Goal: Task Accomplishment & Management: Complete application form

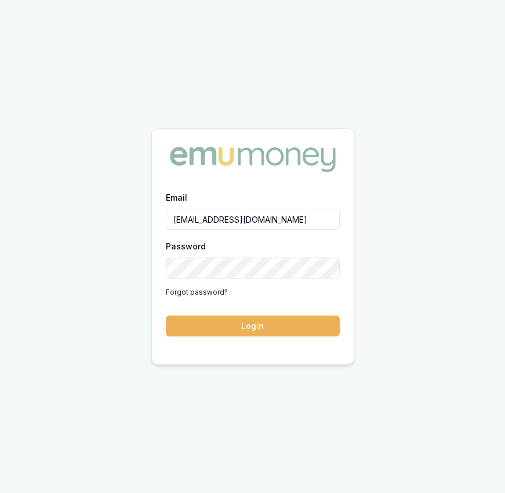
click at [289, 335] on button "Login" at bounding box center [253, 325] width 174 height 21
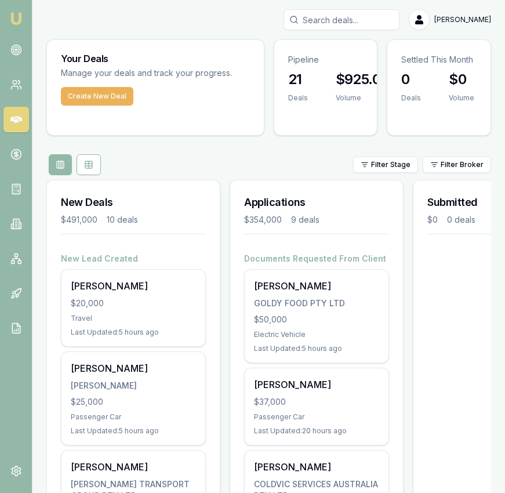
click at [370, 17] on input "Search deals" at bounding box center [342, 19] width 116 height 21
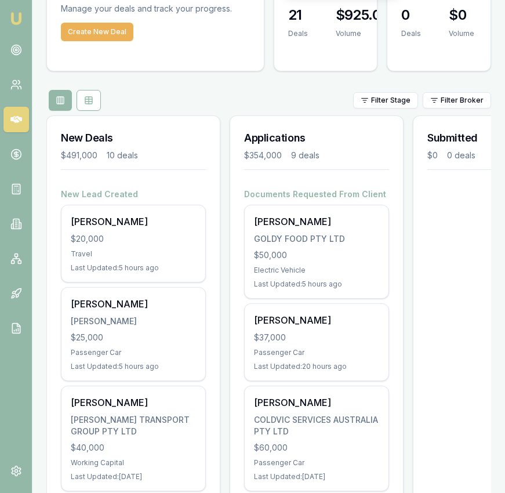
scroll to position [95, 0]
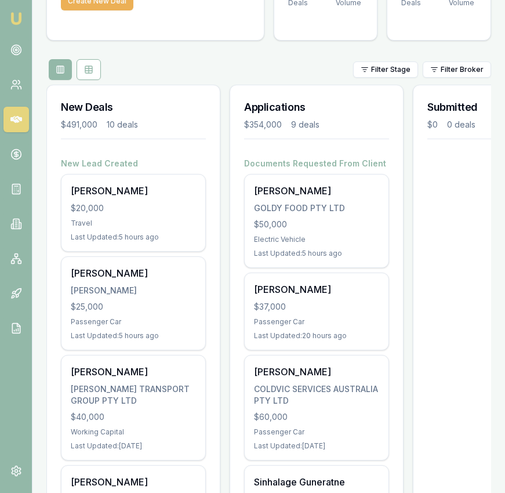
type input "moo"
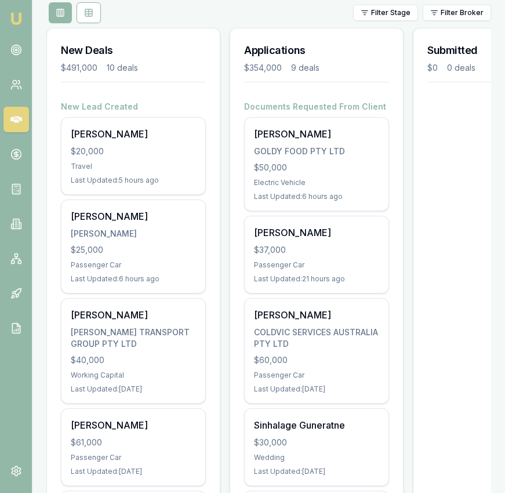
scroll to position [156, 0]
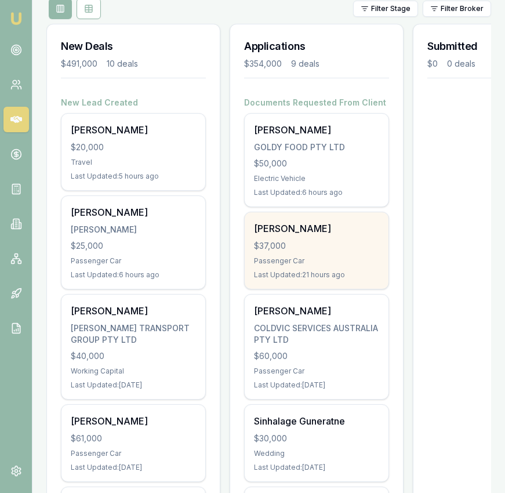
click at [292, 238] on div "Matias Sepulveda Berroeta $37,000 Passenger Car Last Updated: 21 hours ago" at bounding box center [317, 250] width 144 height 77
click at [0, 0] on div "Emu Broker moo No results Eujin Ooi Toggle Menu Your Deals Manage your deals an…" at bounding box center [252, 455] width 505 height 1223
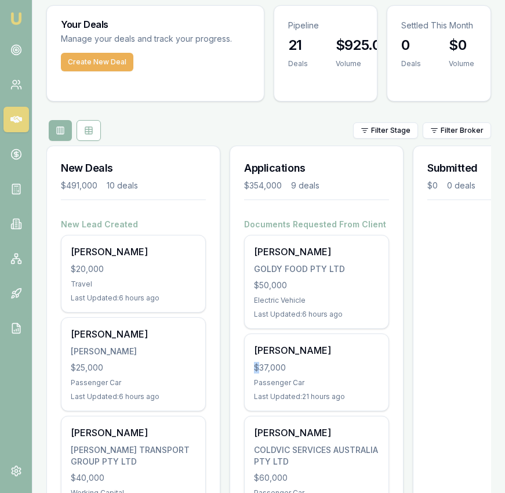
scroll to position [0, 0]
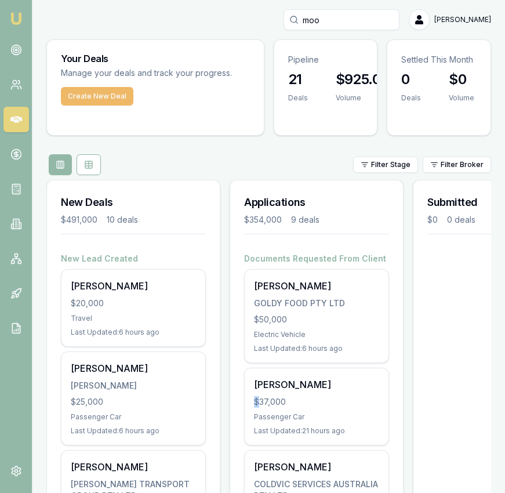
click at [100, 100] on button "Create New Deal" at bounding box center [97, 96] width 72 height 19
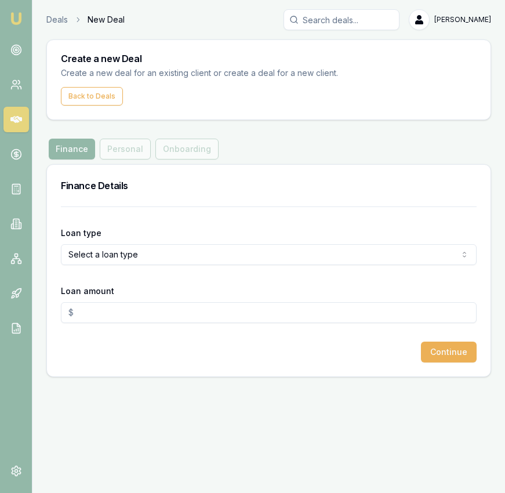
click at [158, 264] on form "Loan type Select a loan type Consumer Loan Consumer Asset Commercial Loan Comme…" at bounding box center [269, 284] width 416 height 156
click at [159, 252] on html "Emu Broker Deals New Deal Eujin Ooi Toggle Menu Create a new Deal Create a new …" at bounding box center [252, 246] width 505 height 493
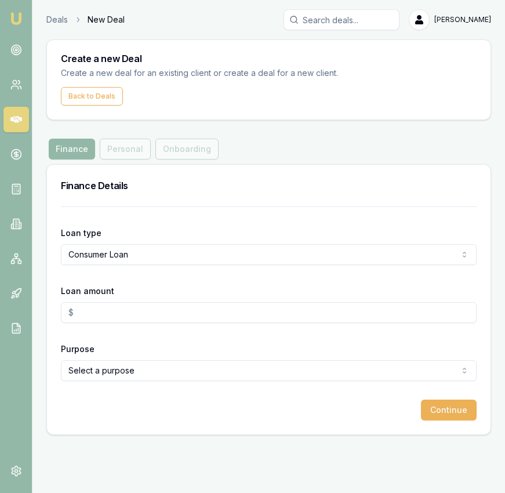
click at [155, 314] on input "Loan amount" at bounding box center [269, 312] width 416 height 21
type input "$10,000.00"
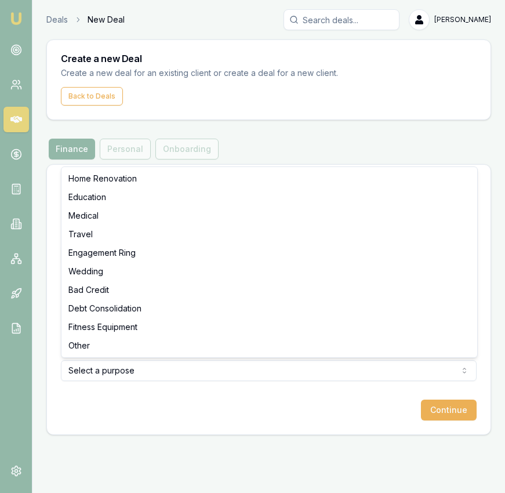
click at [175, 363] on html "Emu Broker Deals New Deal Eujin Ooi Toggle Menu Create a new Deal Create a new …" at bounding box center [252, 246] width 505 height 493
select select "MEDICAL"
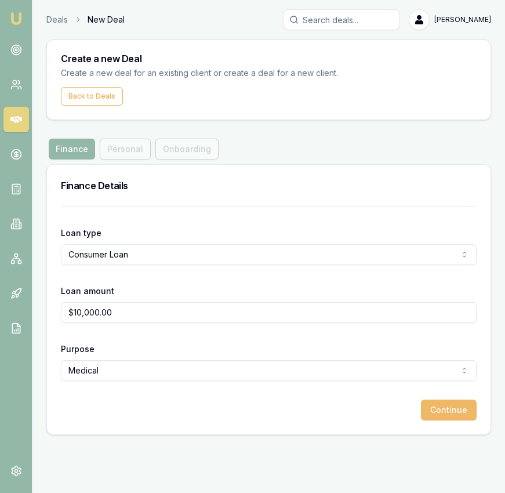
click at [452, 419] on button "Continue" at bounding box center [449, 410] width 56 height 21
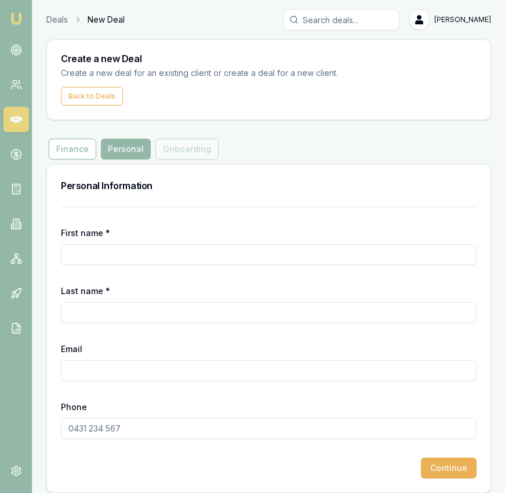
click at [183, 246] on input "First name *" at bounding box center [269, 254] width 416 height 21
type input "Moosa"
type input "A"
type input "Mohammed"
click at [223, 244] on input "Moosa" at bounding box center [269, 254] width 416 height 21
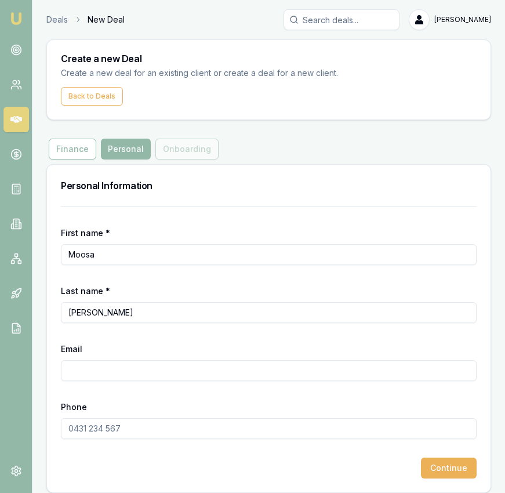
click at [224, 251] on input "Moosa" at bounding box center [269, 254] width 416 height 21
type input "Moosa Ali Khan"
click at [206, 368] on input "Email" at bounding box center [269, 370] width 416 height 21
type input "mmohamme172@gmail.com"
click at [199, 429] on input "Phone" at bounding box center [269, 428] width 416 height 21
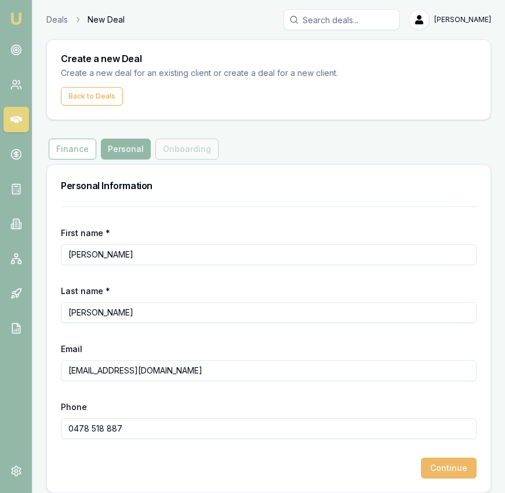
type input "0478 518 887"
click at [473, 470] on button "Continue" at bounding box center [449, 468] width 56 height 21
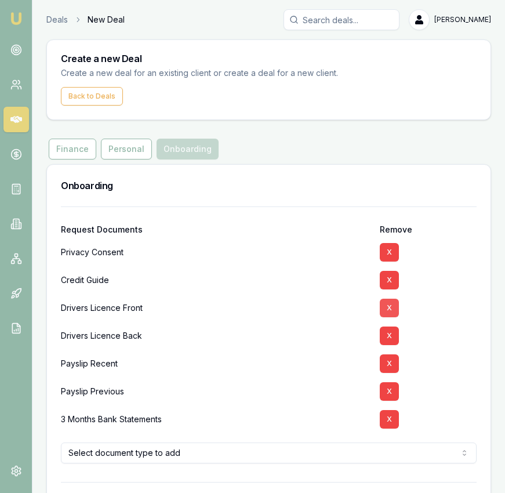
click at [394, 308] on button "X" at bounding box center [389, 308] width 19 height 19
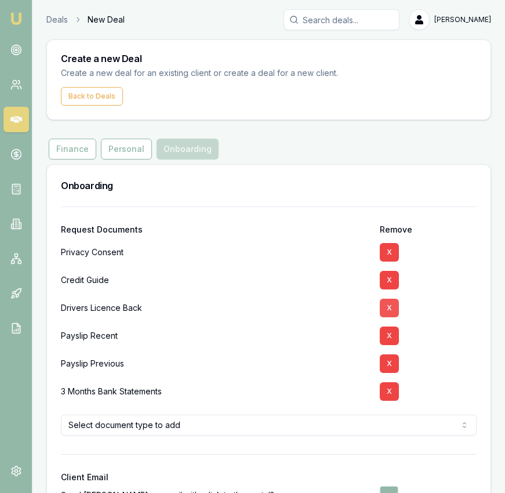
click at [394, 311] on button "X" at bounding box center [389, 308] width 19 height 19
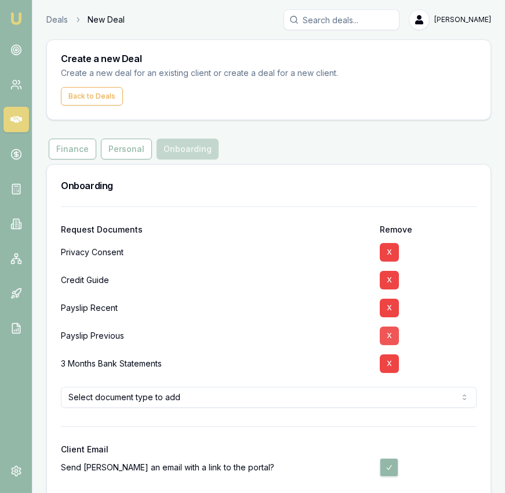
click at [393, 311] on button "X" at bounding box center [389, 308] width 19 height 19
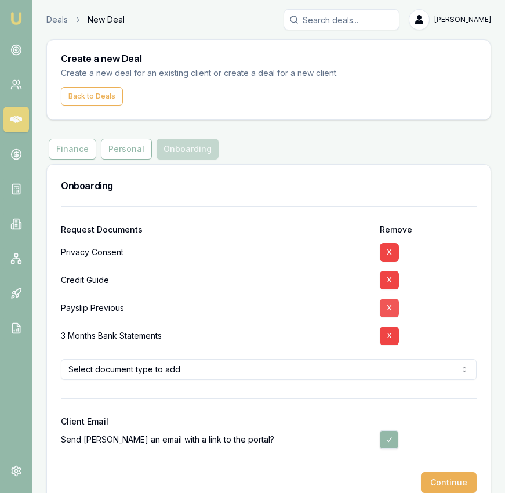
click at [394, 311] on button "X" at bounding box center [389, 308] width 19 height 19
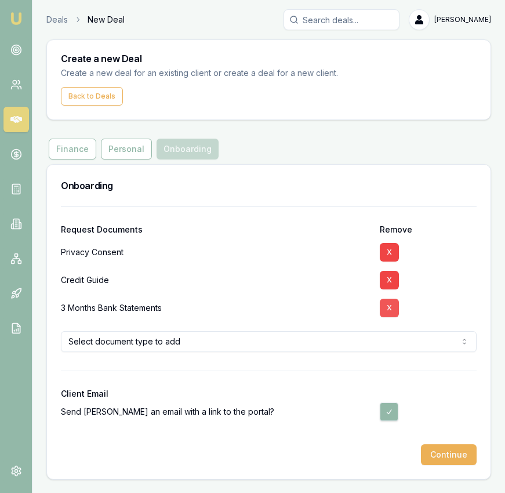
click at [394, 311] on button "X" at bounding box center [389, 308] width 19 height 19
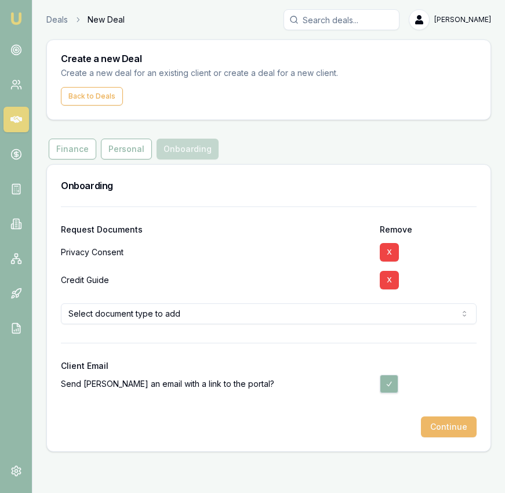
click at [442, 430] on button "Continue" at bounding box center [449, 426] width 56 height 21
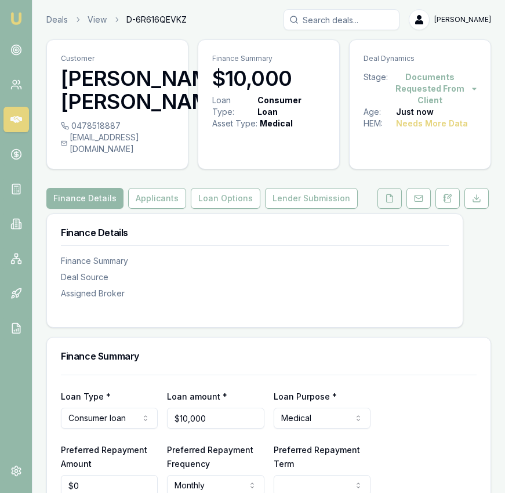
click at [396, 209] on button at bounding box center [390, 198] width 24 height 21
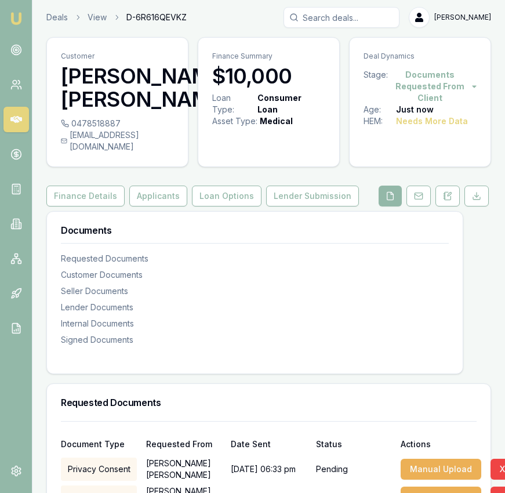
scroll to position [104, 0]
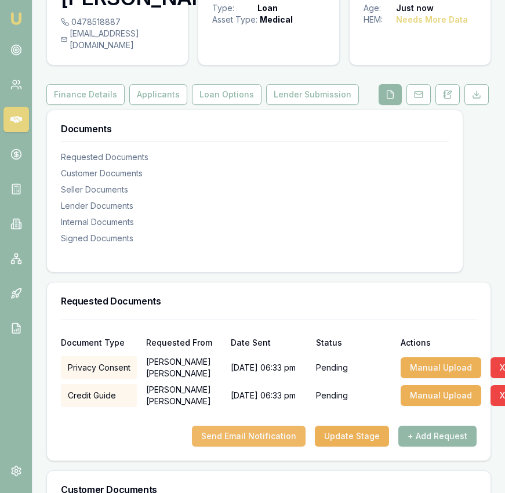
click at [288, 442] on button "Send Email Notification" at bounding box center [249, 436] width 114 height 21
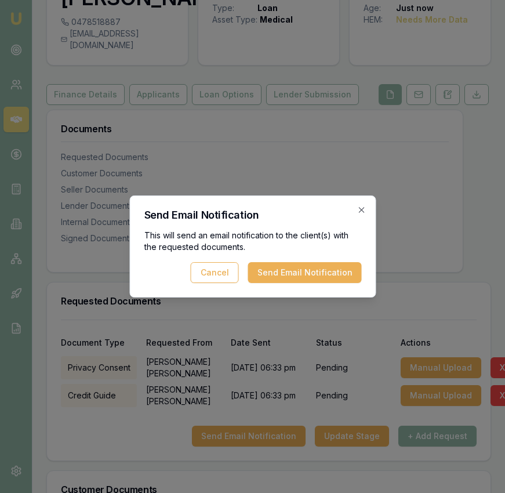
click at [311, 269] on button "Send Email Notification" at bounding box center [305, 272] width 114 height 21
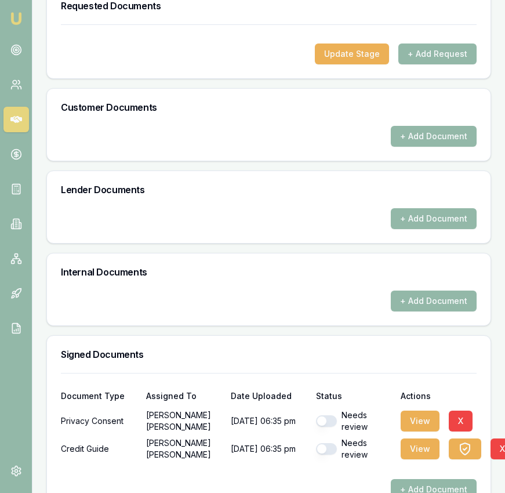
scroll to position [401, 0]
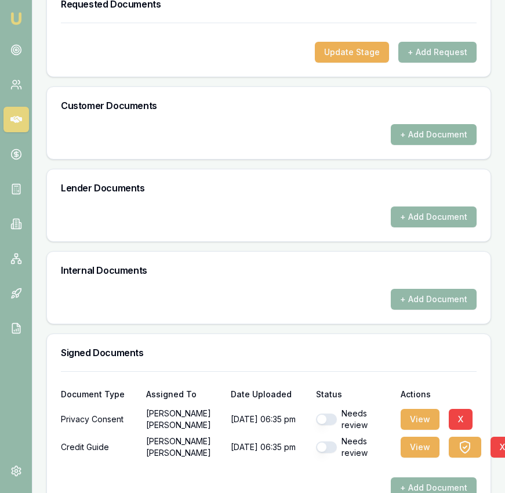
click at [458, 145] on button "+ Add Document" at bounding box center [434, 134] width 86 height 21
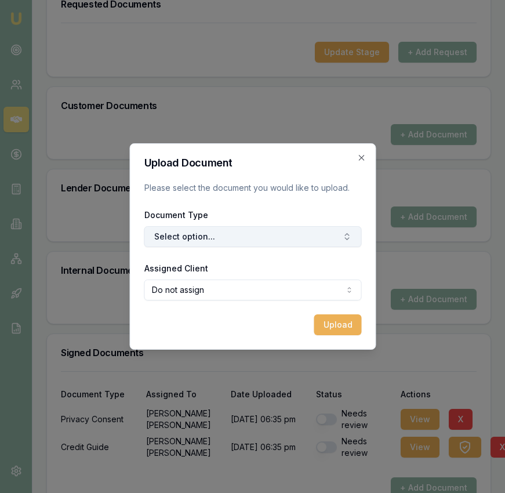
click at [288, 245] on button "Select option..." at bounding box center [252, 236] width 217 height 21
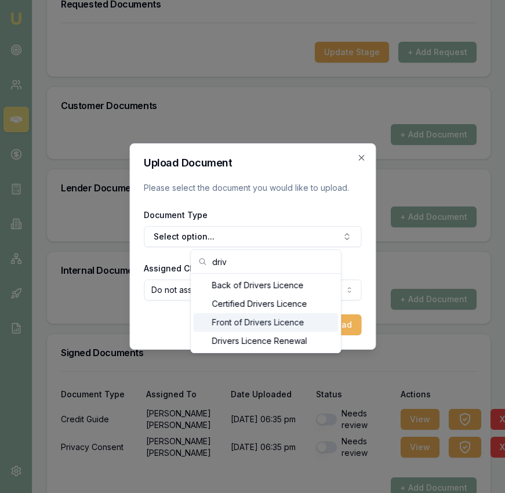
type input "driv"
click at [277, 325] on div "Front of Drivers Licence" at bounding box center [266, 322] width 145 height 19
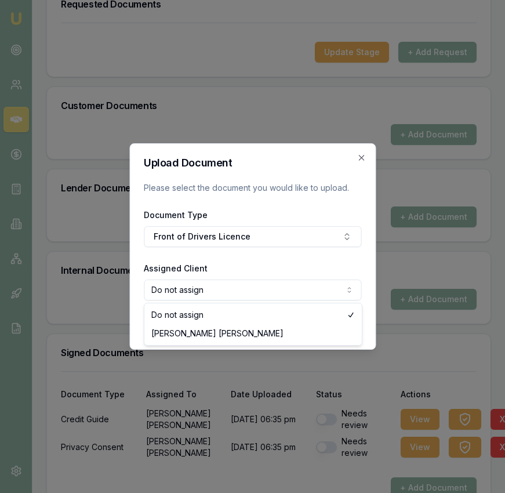
select select "U-ANM759KWY7"
drag, startPoint x: 263, startPoint y: 333, endPoint x: 329, endPoint y: 331, distance: 66.2
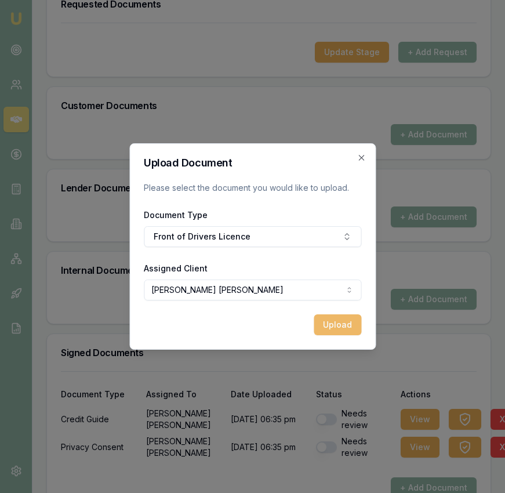
click at [340, 329] on button "Upload" at bounding box center [338, 324] width 48 height 21
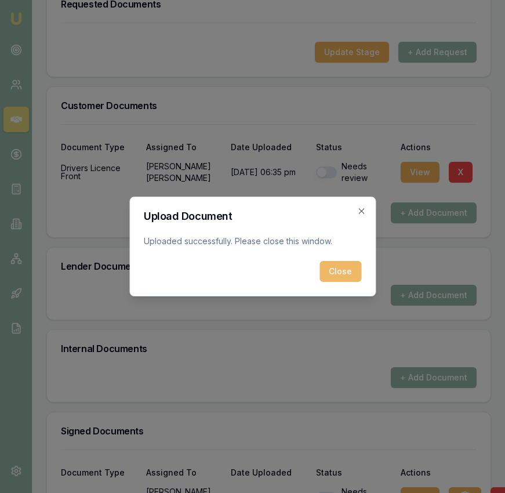
click at [339, 273] on button "Close" at bounding box center [341, 271] width 42 height 21
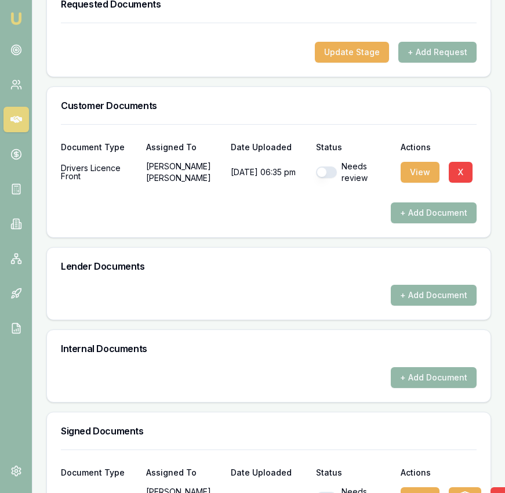
click at [334, 178] on button "button" at bounding box center [326, 172] width 21 height 12
checkbox input "true"
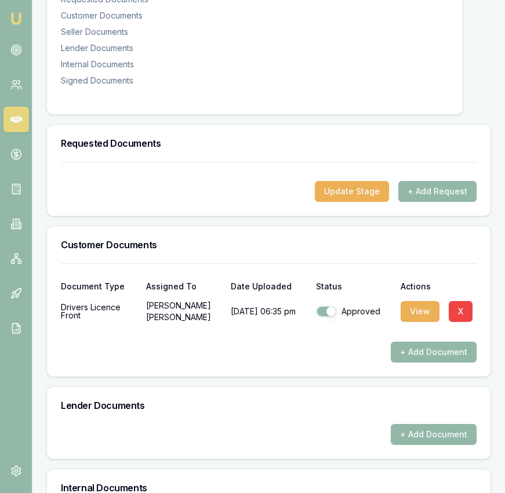
scroll to position [0, 0]
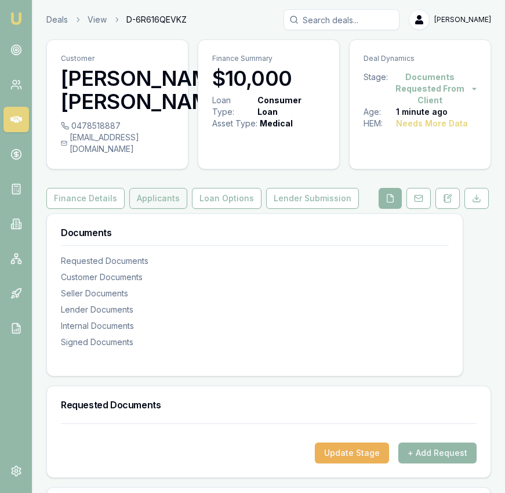
click at [158, 209] on button "Applicants" at bounding box center [158, 198] width 58 height 21
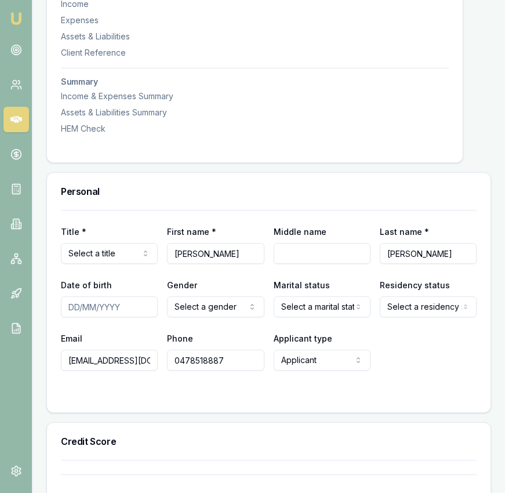
scroll to position [407, 0]
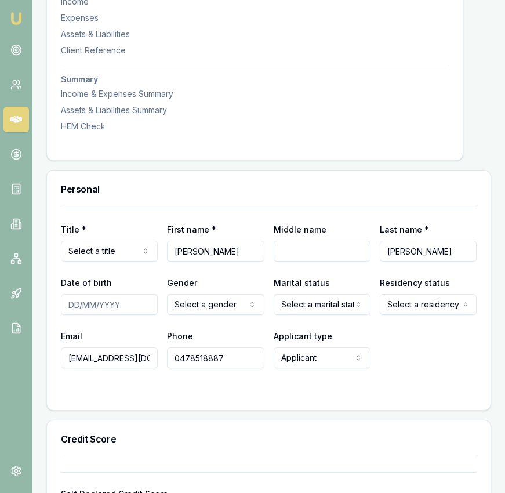
drag, startPoint x: 238, startPoint y: 265, endPoint x: 201, endPoint y: 266, distance: 37.1
click at [201, 262] on input "Moosa Ali Khan" at bounding box center [215, 251] width 97 height 21
type input "Moosa"
click at [308, 260] on input "Middle name" at bounding box center [322, 251] width 97 height 21
paste input "Ali Khan"
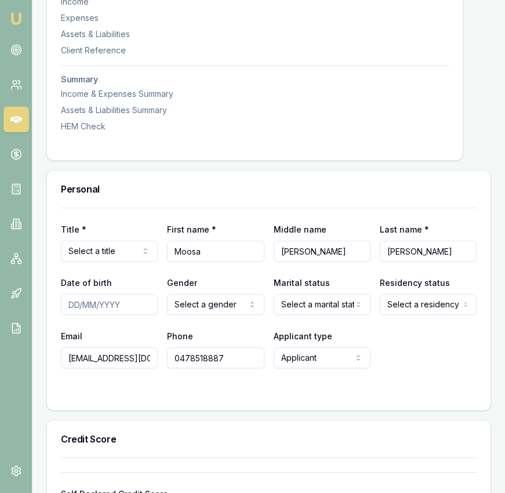
type input "Ali Khan"
click at [79, 315] on input "Date of birth" at bounding box center [109, 304] width 97 height 21
type input "06/05/2005"
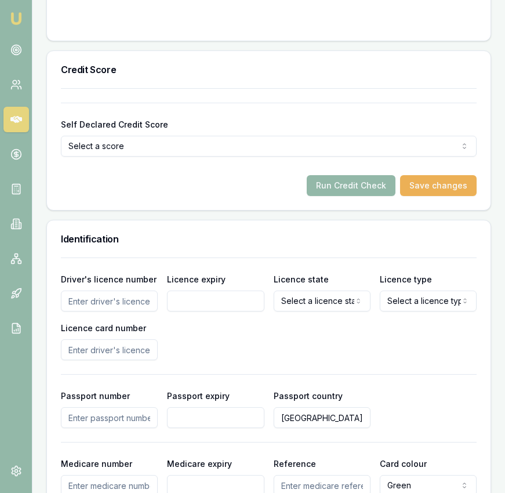
scroll to position [782, 0]
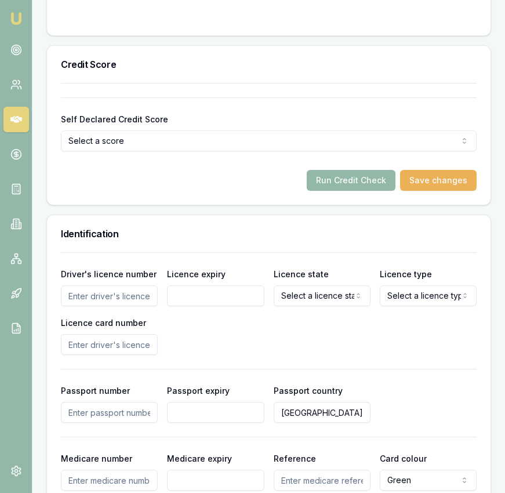
click at [129, 306] on input "Driver's licence number" at bounding box center [109, 295] width 97 height 21
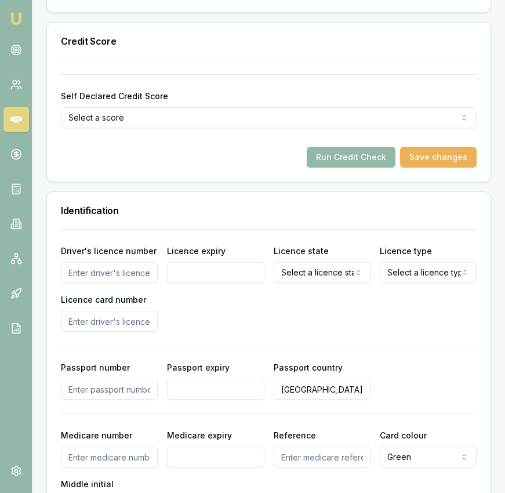
scroll to position [759, 0]
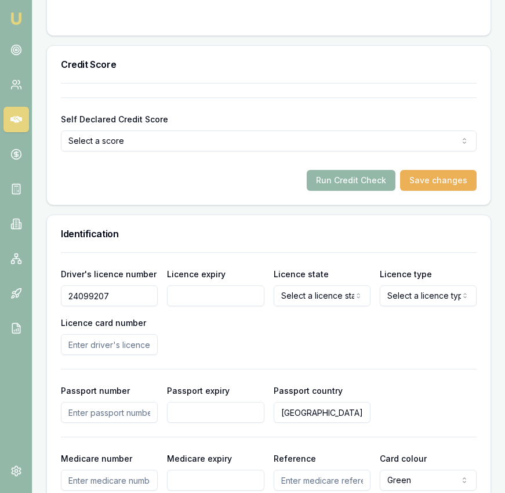
type input "24099207"
type input "27/08/2027"
click at [351, 318] on div "Driver's licence number 24099207 Licence expiry 27/08/2027 Licence state Select…" at bounding box center [269, 311] width 416 height 88
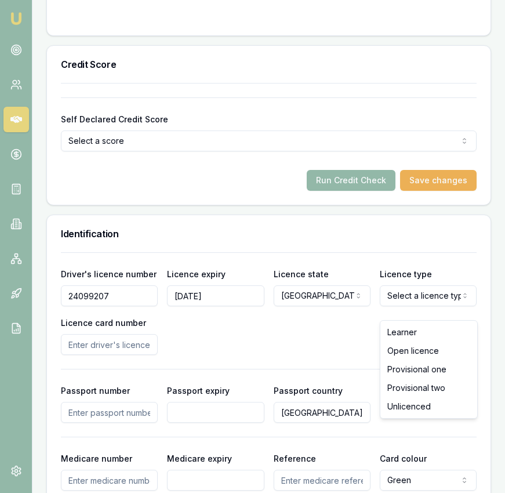
select select "OPEN_LICENCE"
click at [143, 355] on input "Licence card number" at bounding box center [109, 344] width 97 height 21
click at [141, 355] on input "Licence card number" at bounding box center [109, 344] width 97 height 21
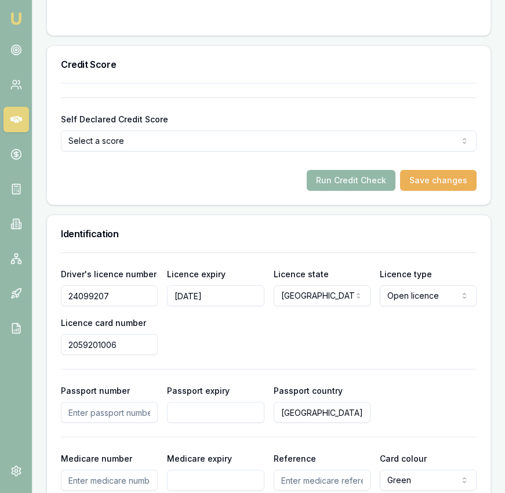
type input "2059201006"
click at [389, 352] on div "Driver's licence number 24099207 Licence expiry 27/08/2027 Licence state NSW NS…" at bounding box center [269, 311] width 416 height 88
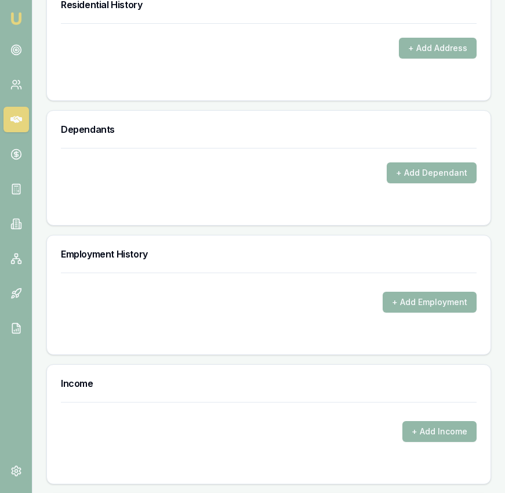
scroll to position [1485, 0]
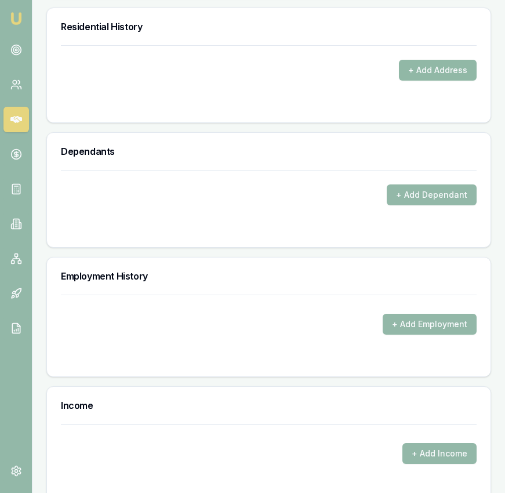
click at [444, 81] on button "+ Add Address" at bounding box center [438, 70] width 78 height 21
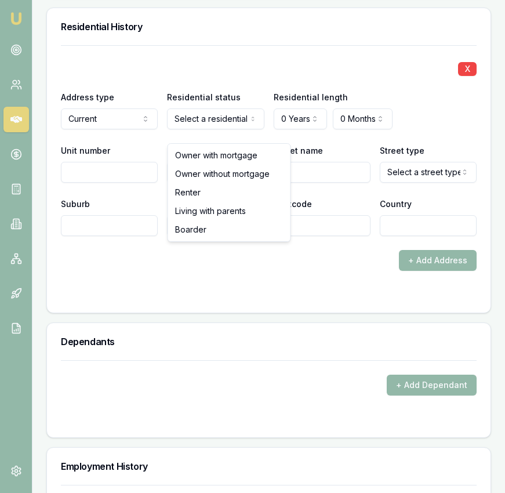
select select "LIVING_WITH_PARENTS"
drag, startPoint x: 219, startPoint y: 208, endPoint x: 234, endPoint y: 198, distance: 17.7
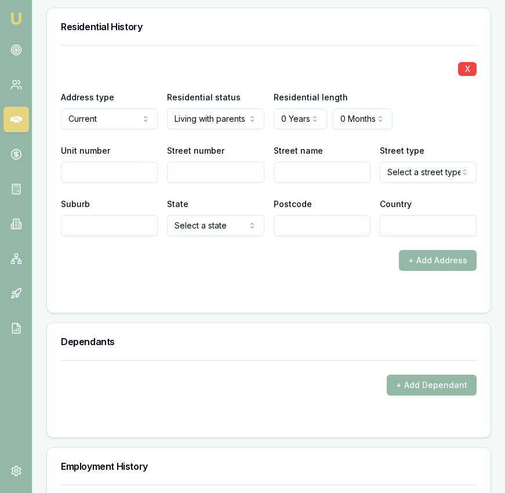
click at [312, 337] on div "Dependants" at bounding box center [269, 341] width 444 height 37
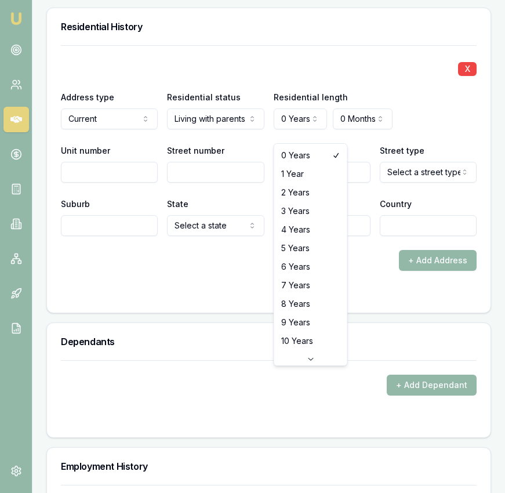
select select "10"
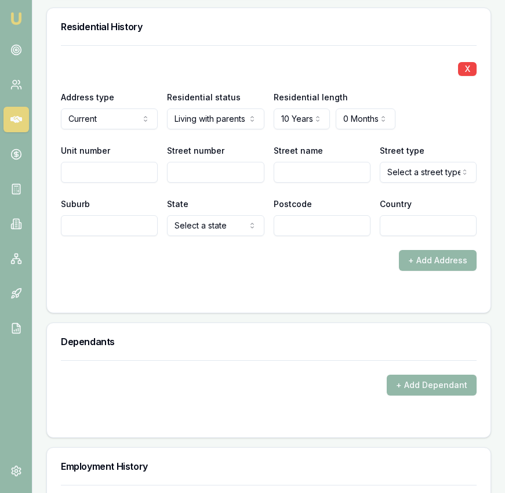
click at [198, 183] on input "Street number" at bounding box center [215, 172] width 97 height 21
type input "41"
type input "lough"
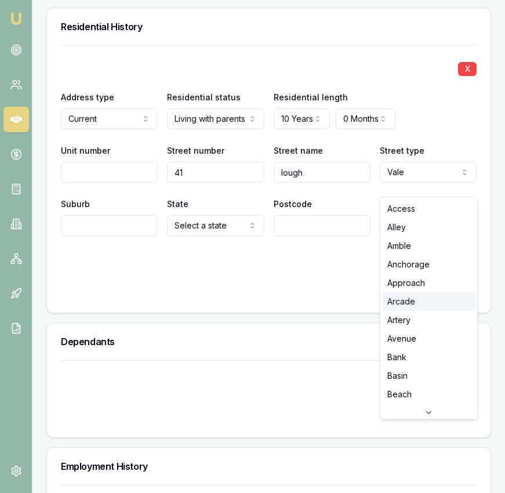
scroll to position [1, 0]
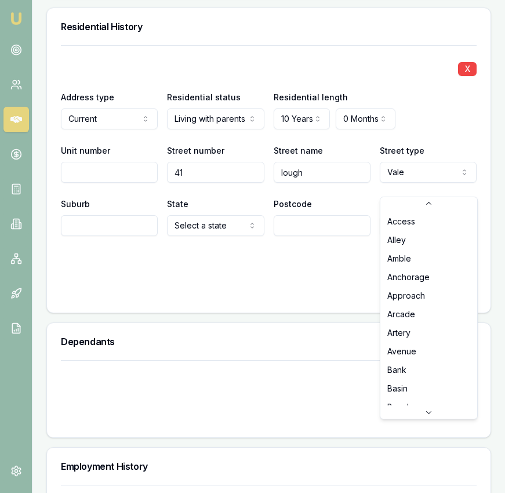
select select "Avenue"
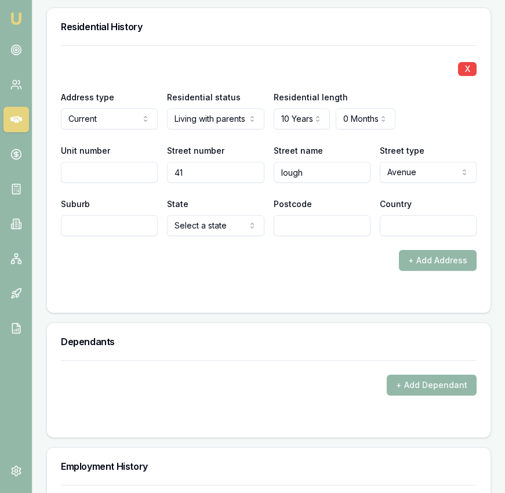
click at [119, 236] on input "Suburb" at bounding box center [109, 225] width 97 height 21
type input "Guilford"
drag, startPoint x: 217, startPoint y: 263, endPoint x: 259, endPoint y: 244, distance: 45.7
click at [291, 230] on input "Postcode" at bounding box center [322, 225] width 97 height 21
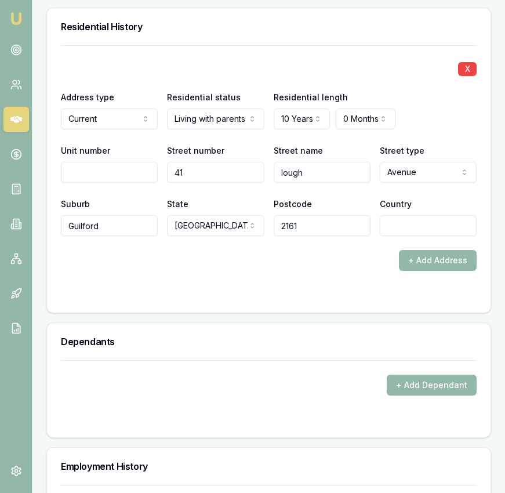
type input "2161"
click at [389, 236] on input "Country" at bounding box center [428, 225] width 97 height 21
type input "Australia"
click at [344, 360] on div "Dependants" at bounding box center [269, 341] width 444 height 37
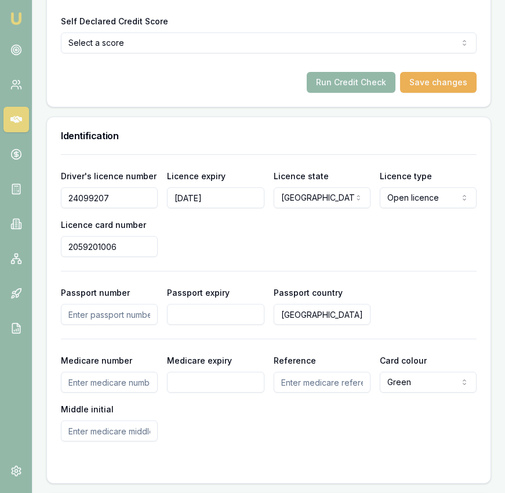
scroll to position [853, 0]
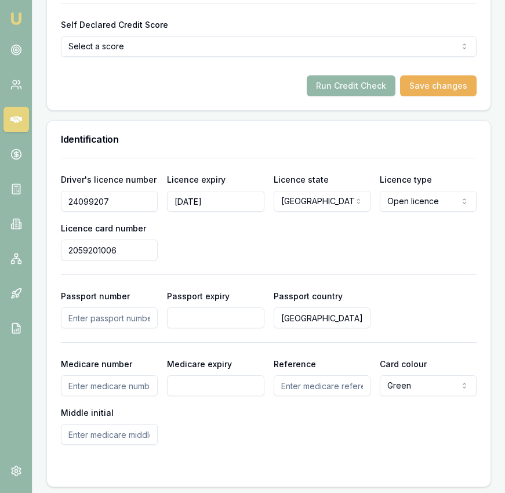
click at [338, 110] on div "Self Declared Credit Score Select a score Excellent Very good Average Fair Low …" at bounding box center [269, 49] width 444 height 122
click at [338, 96] on button "Run Credit Check" at bounding box center [351, 85] width 89 height 21
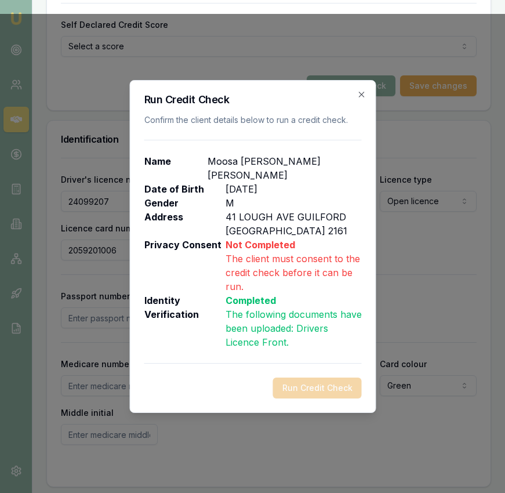
click at [361, 97] on icon "button" at bounding box center [361, 94] width 9 height 9
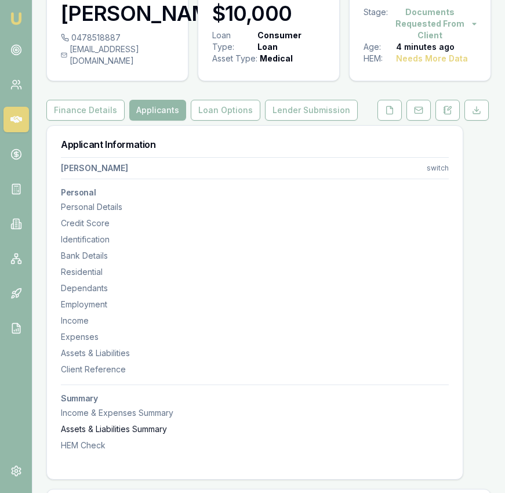
scroll to position [0, 0]
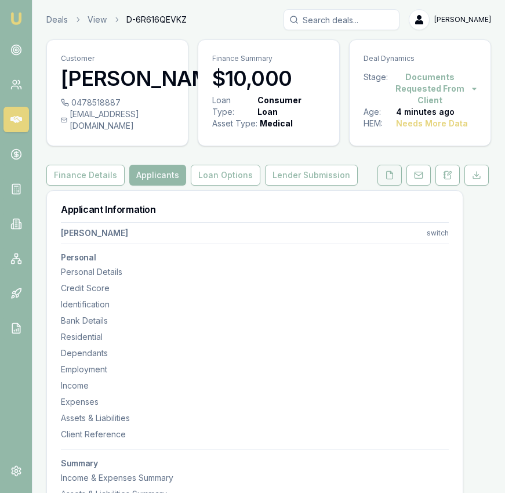
click at [391, 186] on button at bounding box center [390, 175] width 24 height 21
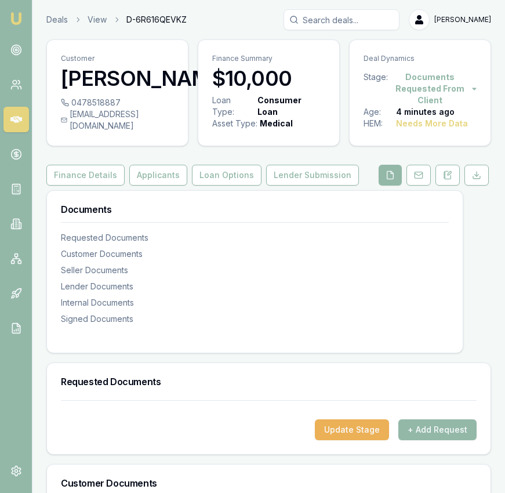
scroll to position [496, 0]
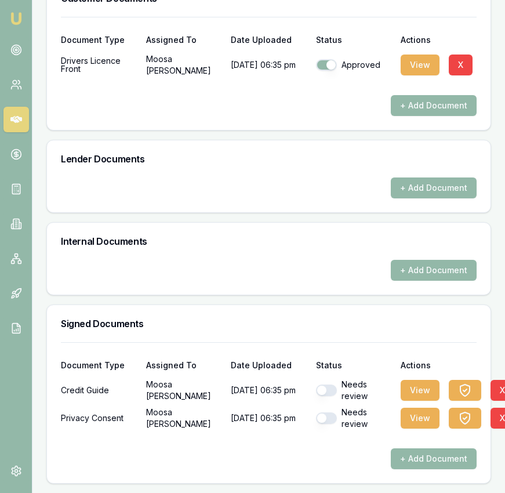
click at [328, 390] on button "button" at bounding box center [326, 390] width 21 height 12
checkbox input "true"
click at [328, 414] on button "button" at bounding box center [326, 418] width 21 height 12
checkbox input "true"
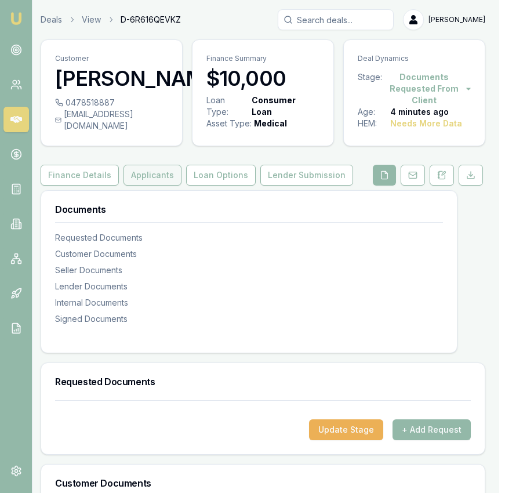
click at [158, 186] on button "Applicants" at bounding box center [153, 175] width 58 height 21
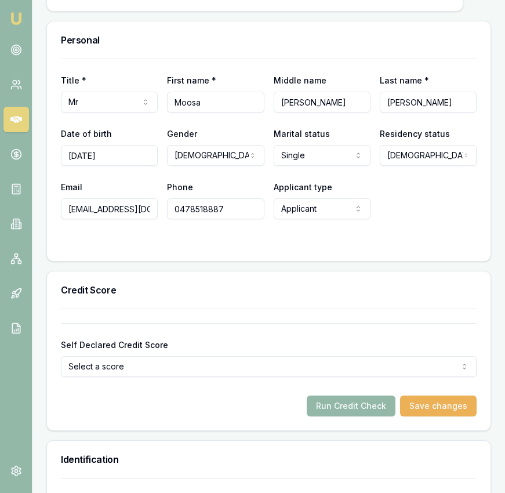
scroll to position [542, 0]
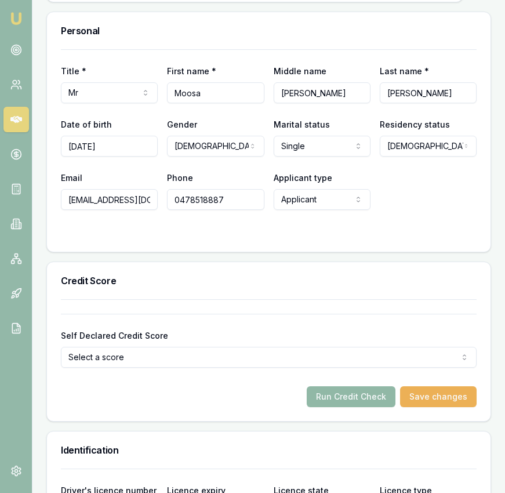
click at [352, 407] on button "Run Credit Check" at bounding box center [351, 396] width 89 height 21
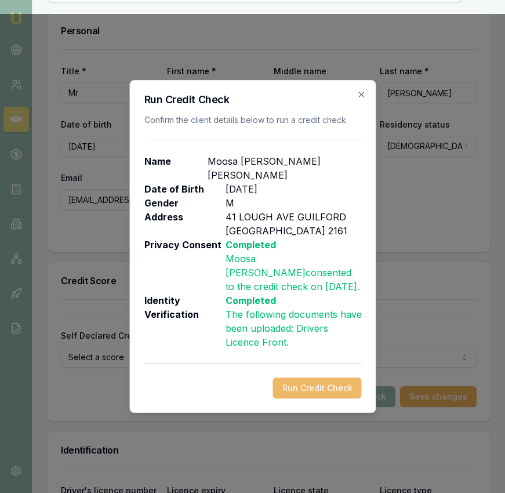
click at [311, 378] on button "Run Credit Check" at bounding box center [317, 388] width 89 height 21
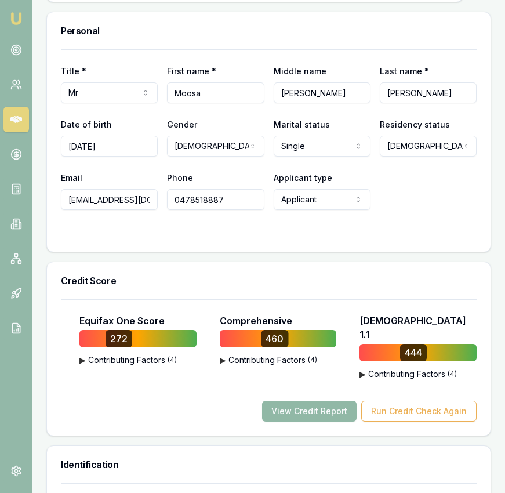
click at [326, 415] on button "View Credit Report" at bounding box center [309, 411] width 95 height 21
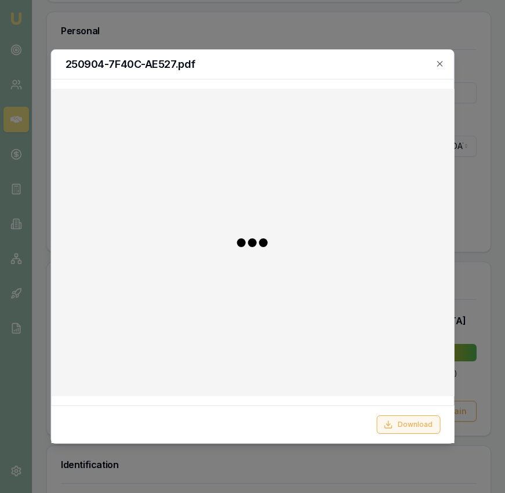
click at [379, 425] on button "Download" at bounding box center [408, 424] width 64 height 19
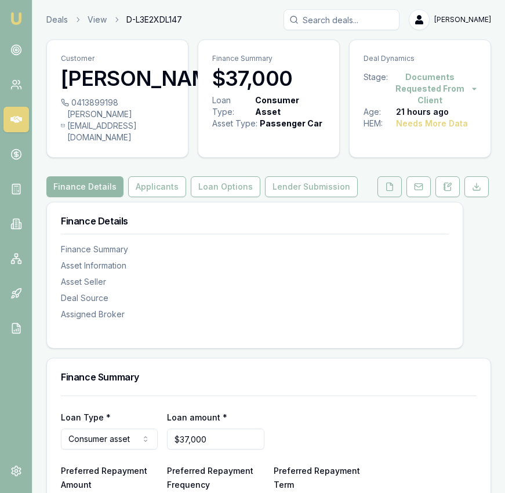
click at [390, 191] on icon at bounding box center [389, 186] width 9 height 9
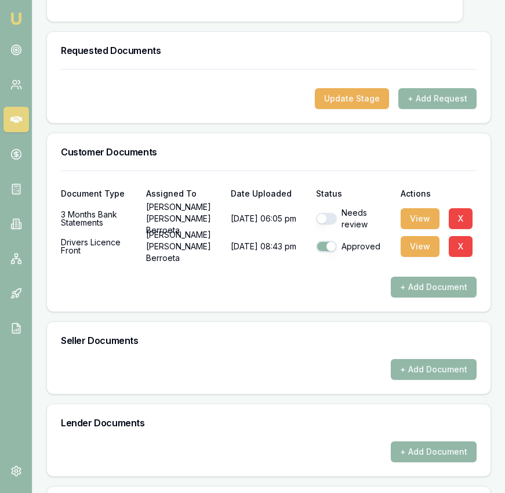
scroll to position [347, 0]
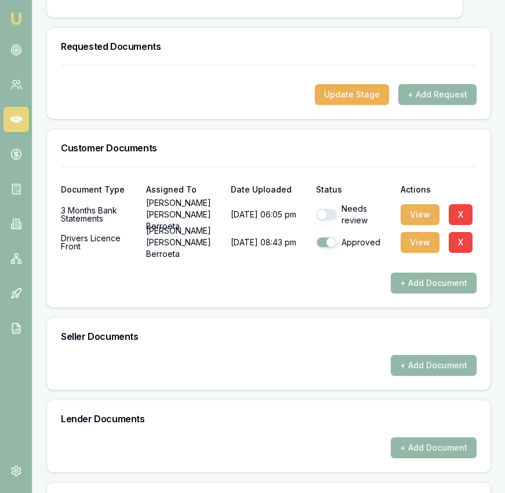
click at [328, 220] on button "button" at bounding box center [326, 215] width 21 height 12
checkbox input "true"
click at [412, 225] on button "View" at bounding box center [420, 214] width 39 height 21
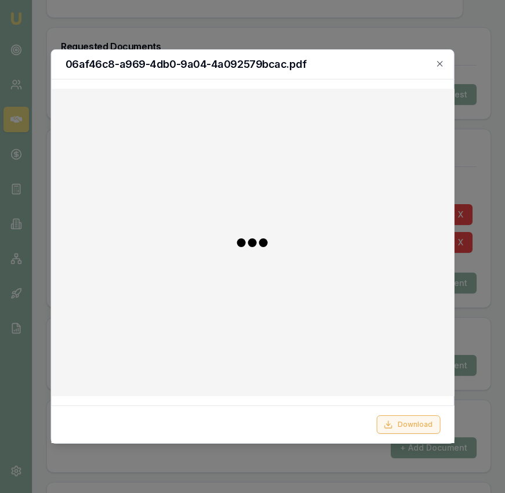
click at [411, 423] on button "Download" at bounding box center [408, 424] width 64 height 19
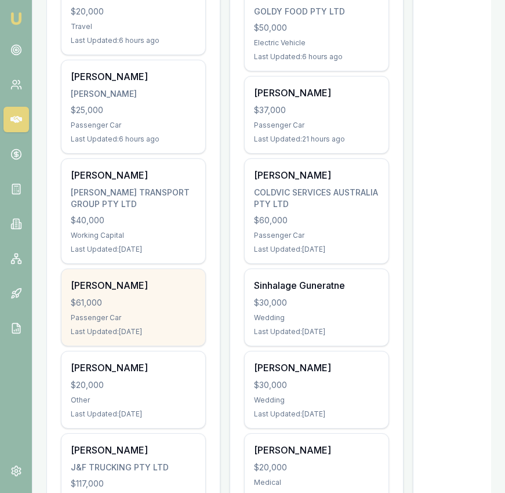
scroll to position [304, 0]
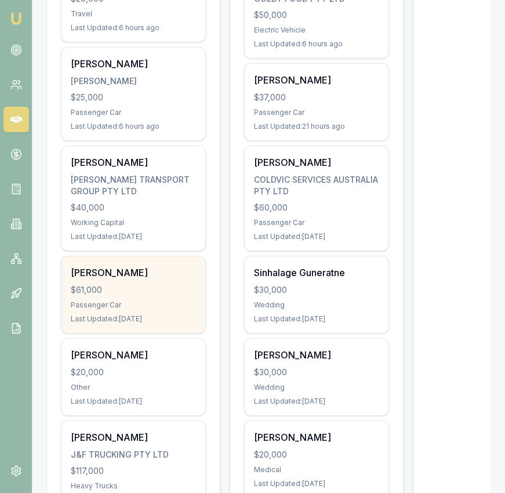
click at [181, 315] on div "Last Updated: [DATE]" at bounding box center [133, 318] width 125 height 9
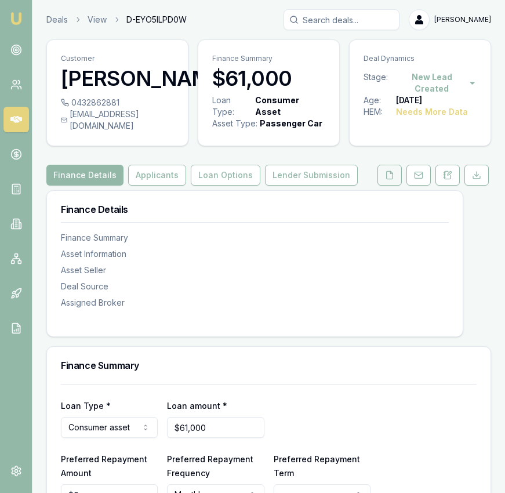
click at [385, 180] on icon at bounding box center [389, 174] width 9 height 9
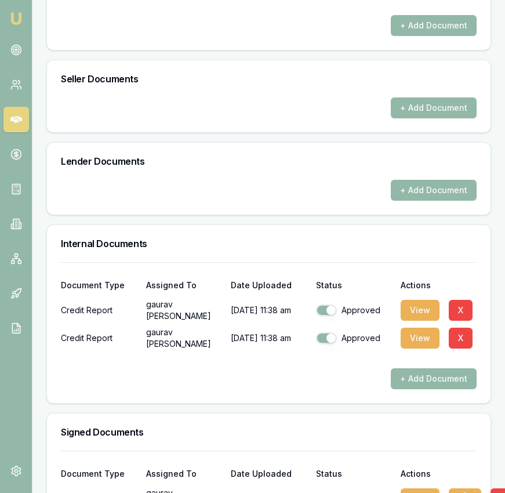
scroll to position [654, 0]
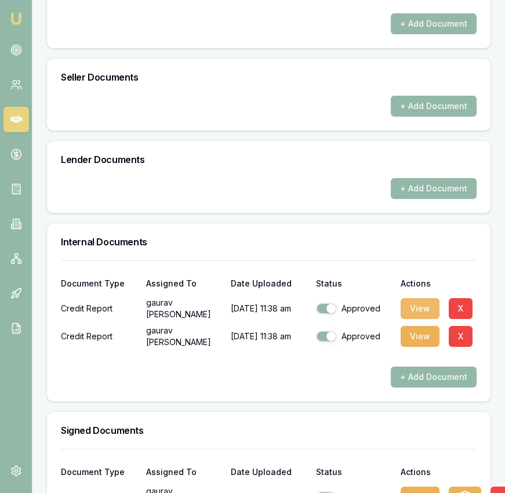
click at [411, 312] on button "View" at bounding box center [420, 308] width 39 height 21
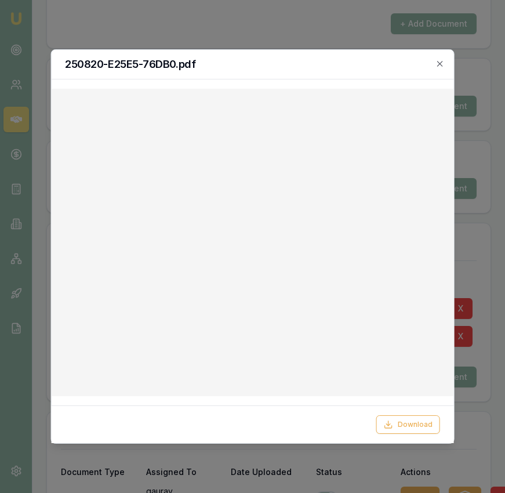
click at [442, 62] on icon "button" at bounding box center [440, 63] width 9 height 9
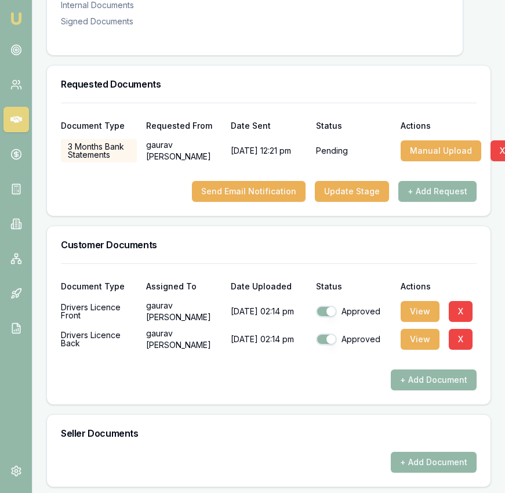
scroll to position [296, 0]
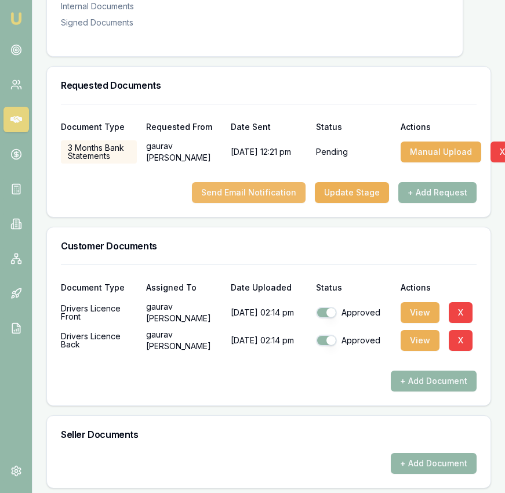
click at [288, 203] on button "Send Email Notification" at bounding box center [249, 192] width 114 height 21
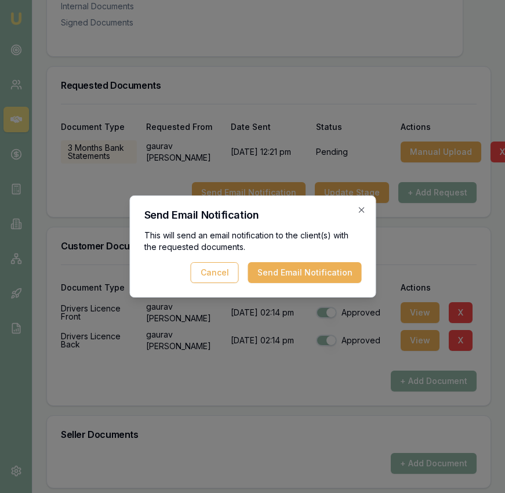
click at [299, 273] on button "Send Email Notification" at bounding box center [305, 272] width 114 height 21
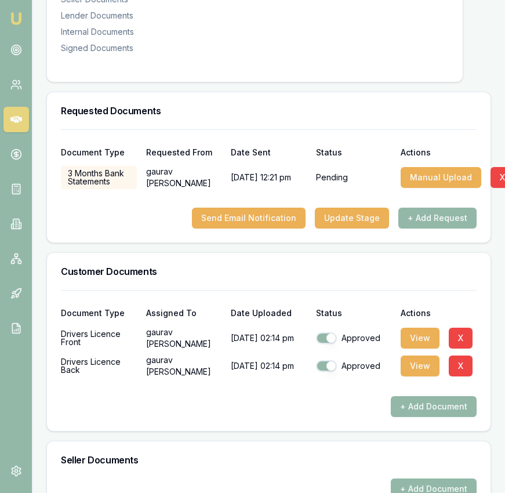
scroll to position [270, 0]
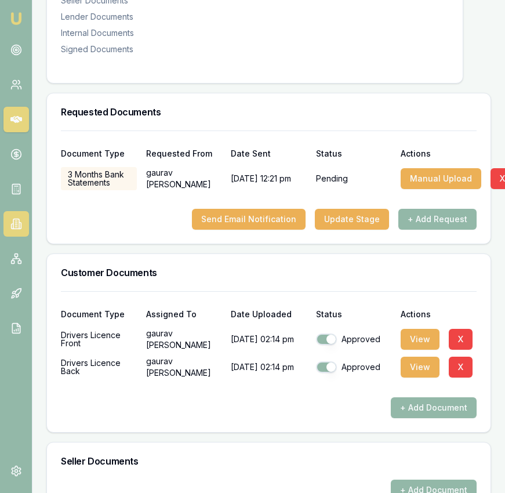
click at [17, 225] on icon at bounding box center [16, 224] width 12 height 12
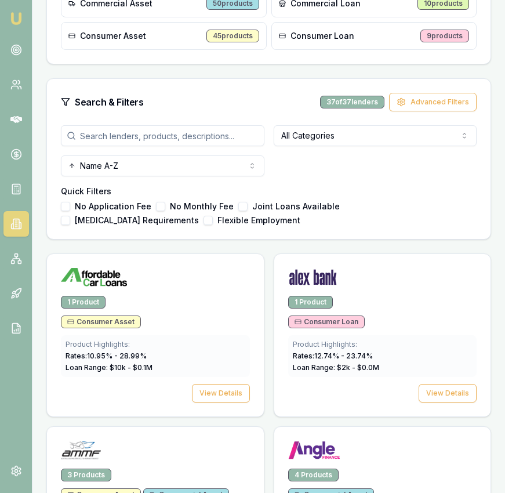
scroll to position [347, 0]
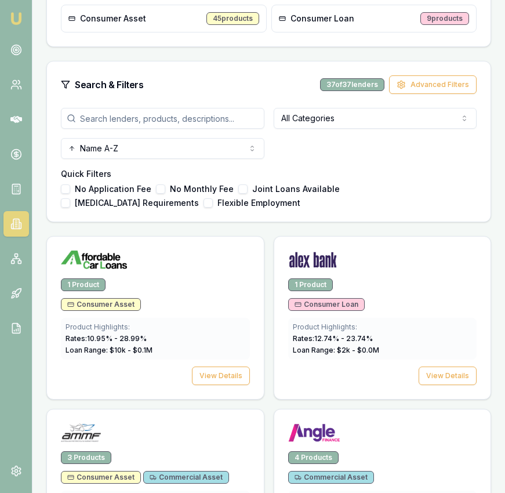
click at [186, 122] on input "search" at bounding box center [163, 118] width 204 height 21
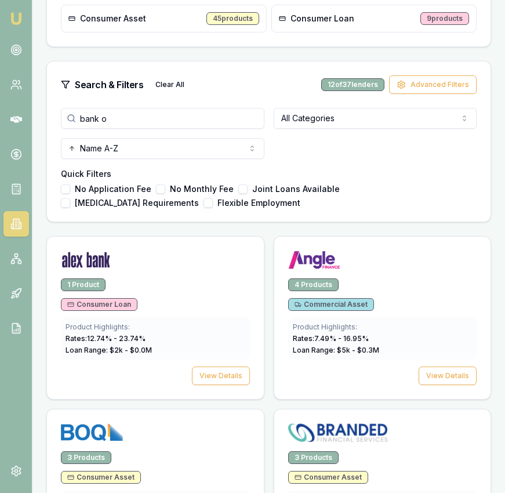
scroll to position [263, 0]
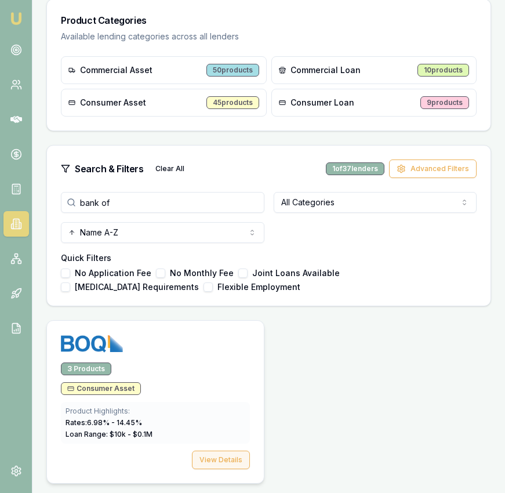
type input "bank of"
click at [231, 459] on button "View Details" at bounding box center [221, 460] width 58 height 19
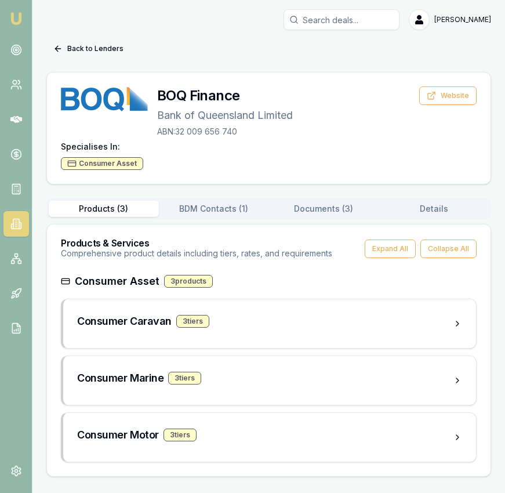
click at [354, 211] on button "Documents ( 3 )" at bounding box center [324, 209] width 110 height 16
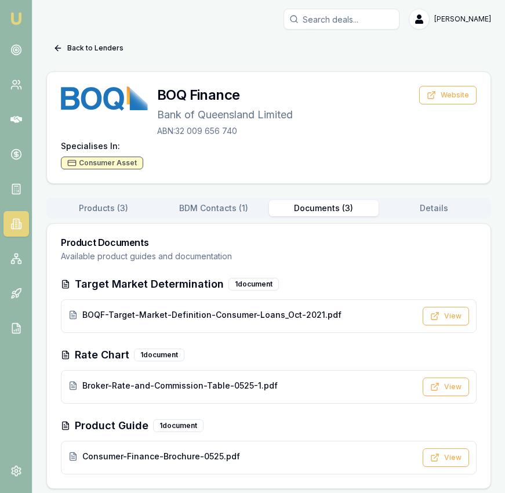
scroll to position [6, 0]
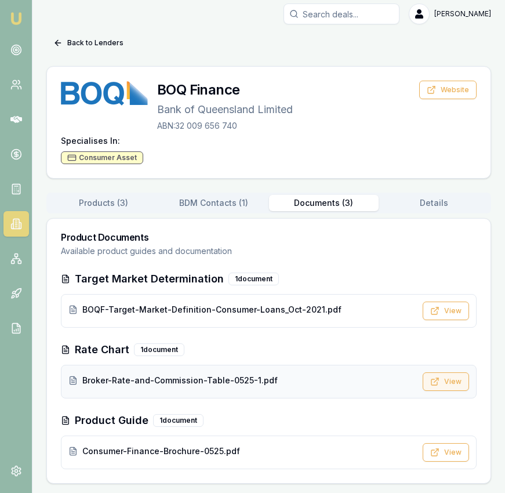
click at [456, 383] on button "View" at bounding box center [446, 381] width 46 height 19
